Goal: Contribute content

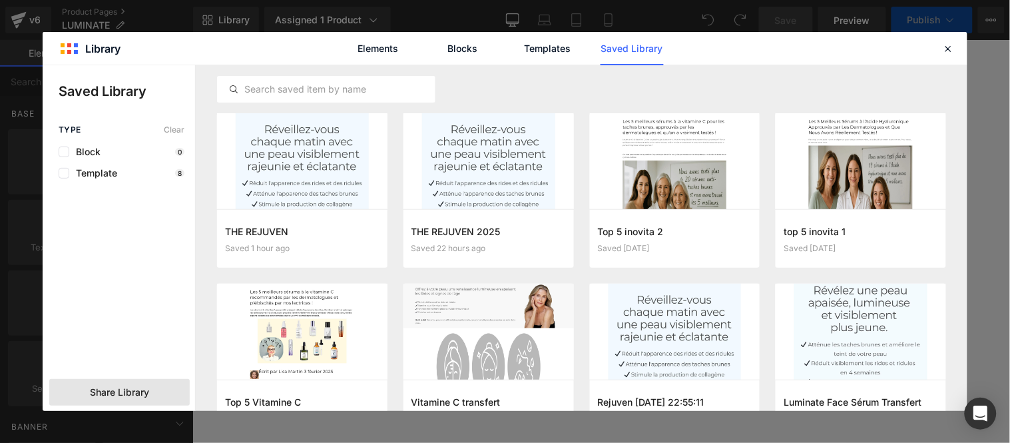
click at [116, 394] on span "Share Library" at bounding box center [119, 391] width 59 height 13
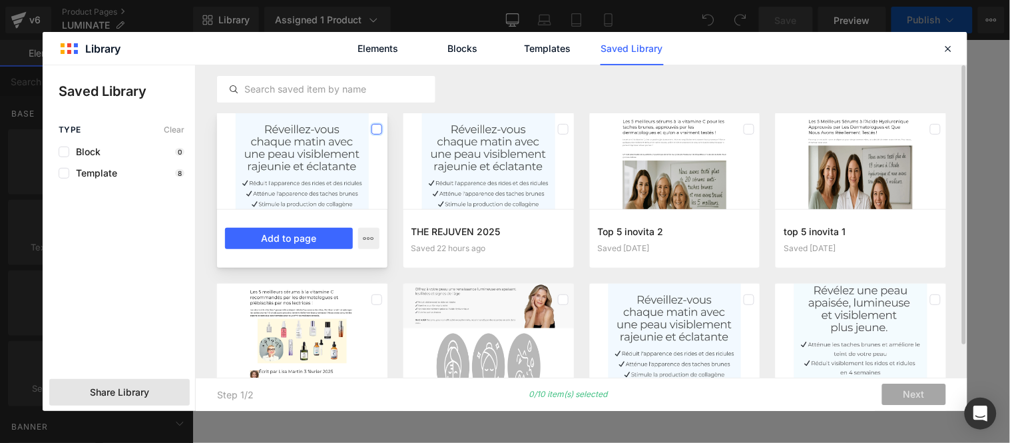
click at [377, 128] on label at bounding box center [376, 129] width 11 height 11
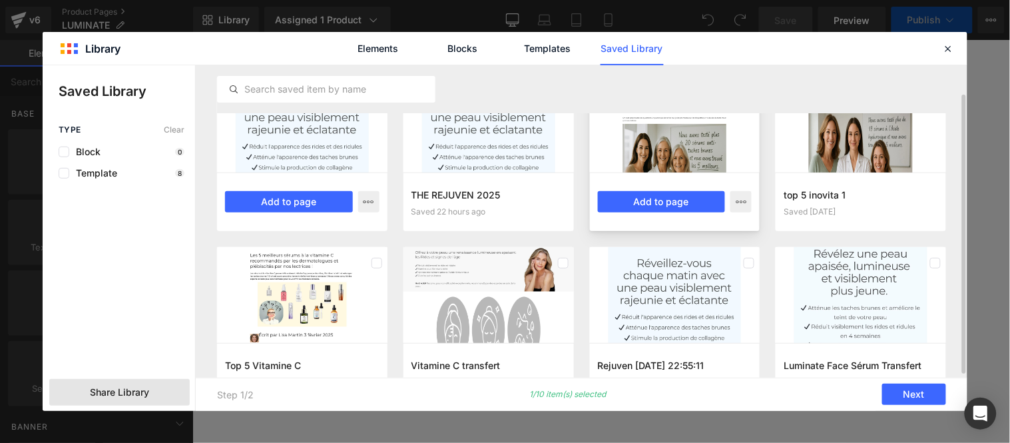
scroll to position [74, 0]
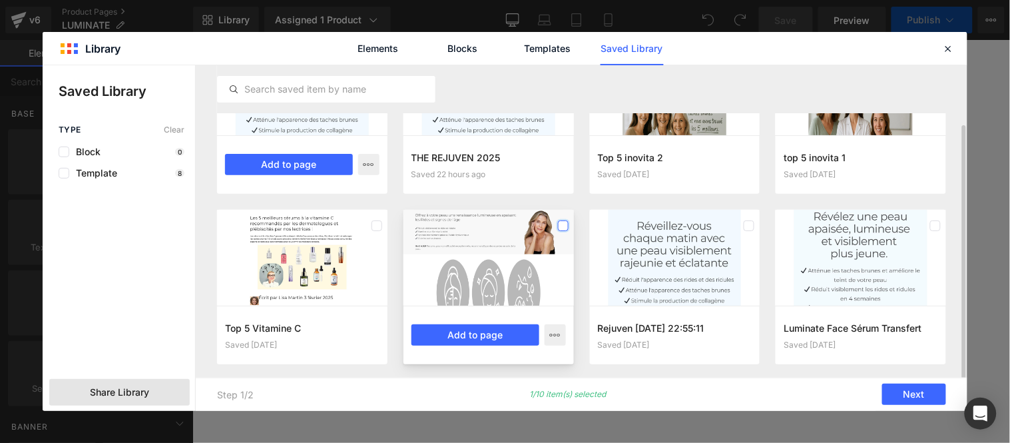
click at [564, 226] on label at bounding box center [563, 225] width 11 height 11
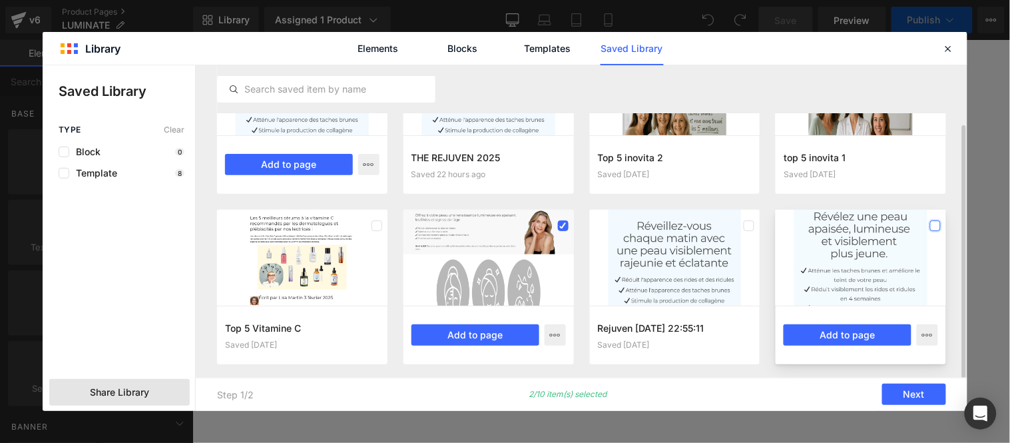
click at [937, 228] on label at bounding box center [935, 225] width 11 height 11
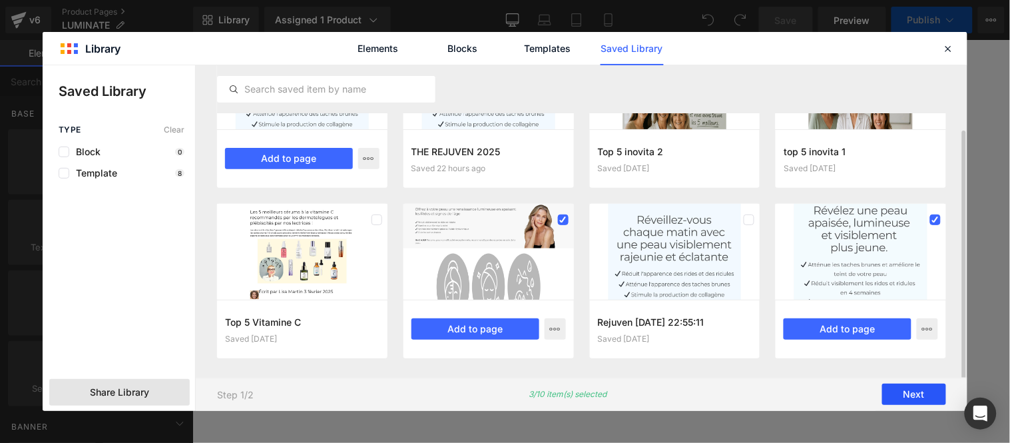
click at [914, 389] on button "Next" at bounding box center [914, 393] width 64 height 21
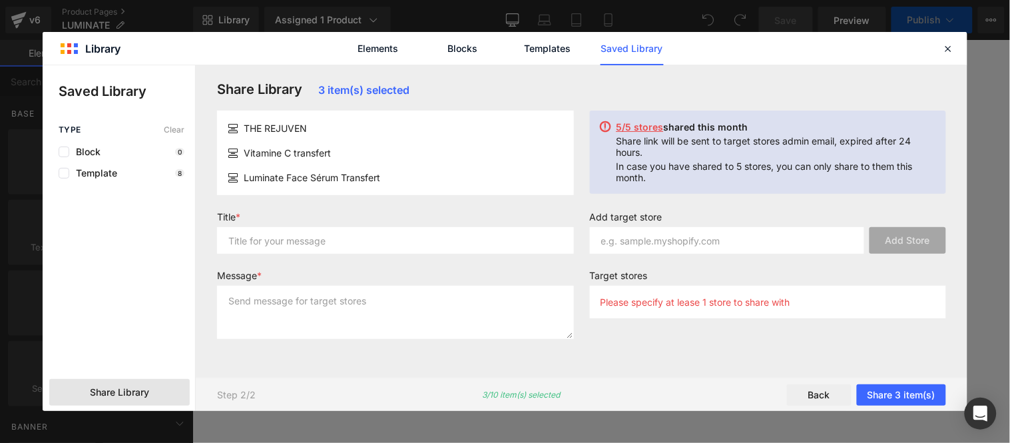
scroll to position [0, 0]
click at [282, 242] on input "text" at bounding box center [395, 240] width 357 height 27
type input "sERUM"
type input "S"
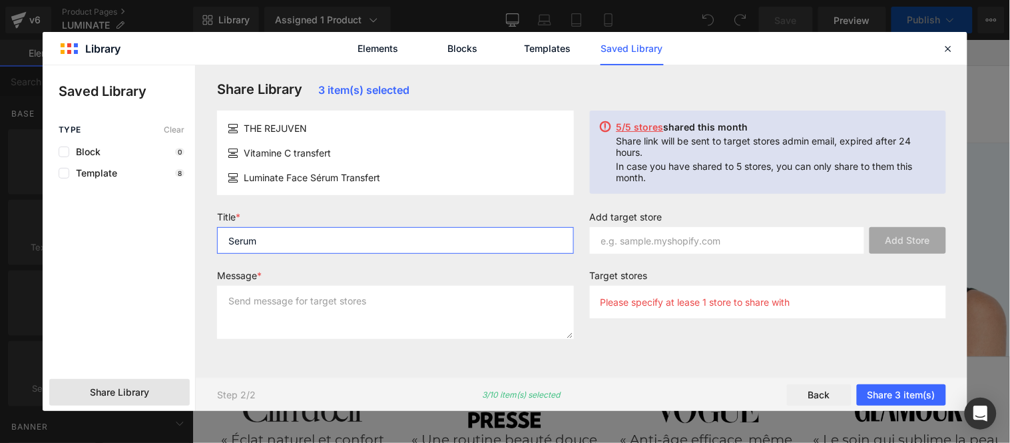
type input "Serum"
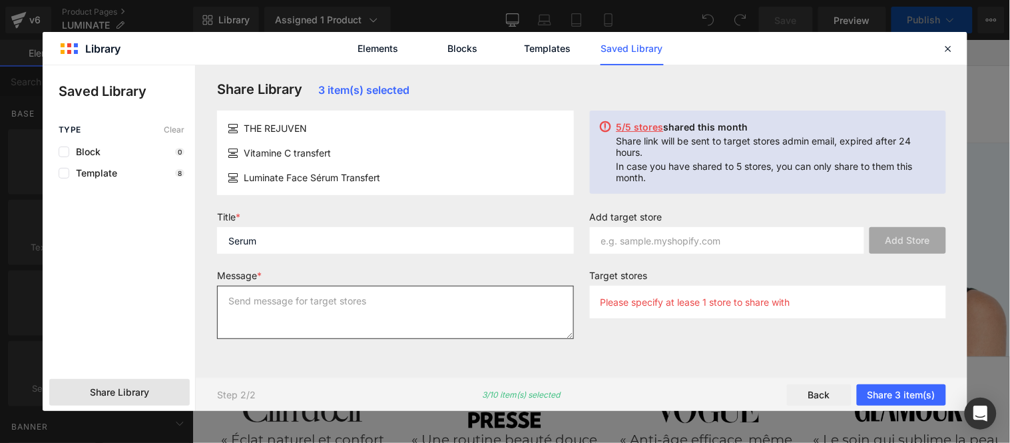
click at [300, 298] on textarea at bounding box center [395, 312] width 357 height 53
paste textarea "Serum"
type textarea "Serum"
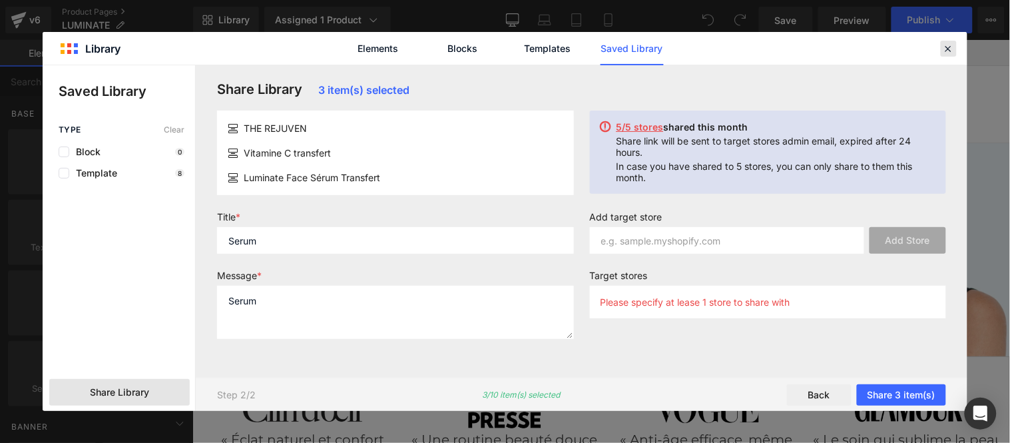
click at [947, 49] on icon at bounding box center [948, 49] width 12 height 12
